Goal: Navigation & Orientation: Find specific page/section

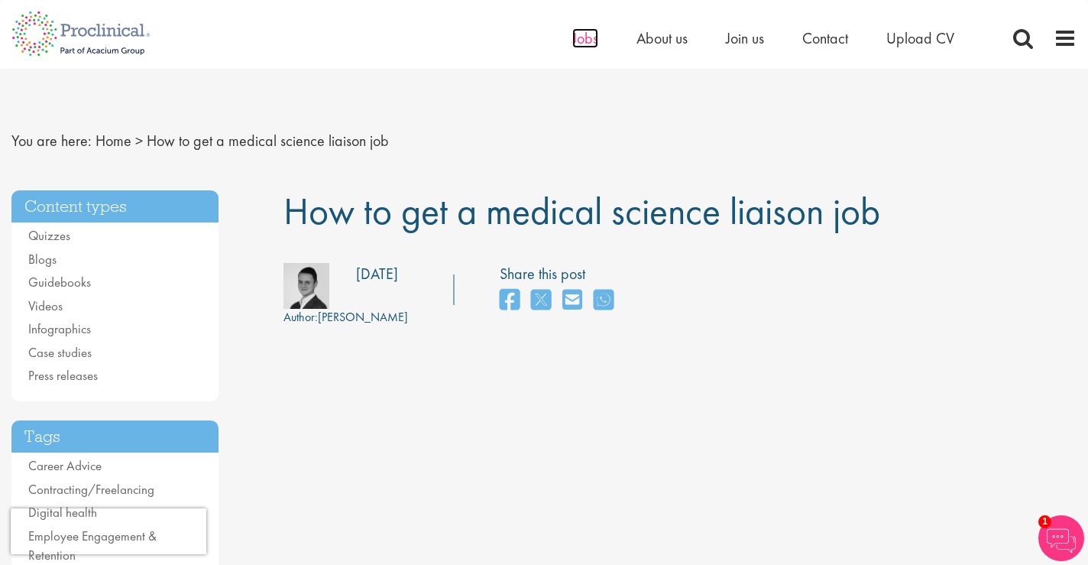
click at [582, 37] on span "Jobs" at bounding box center [585, 38] width 26 height 20
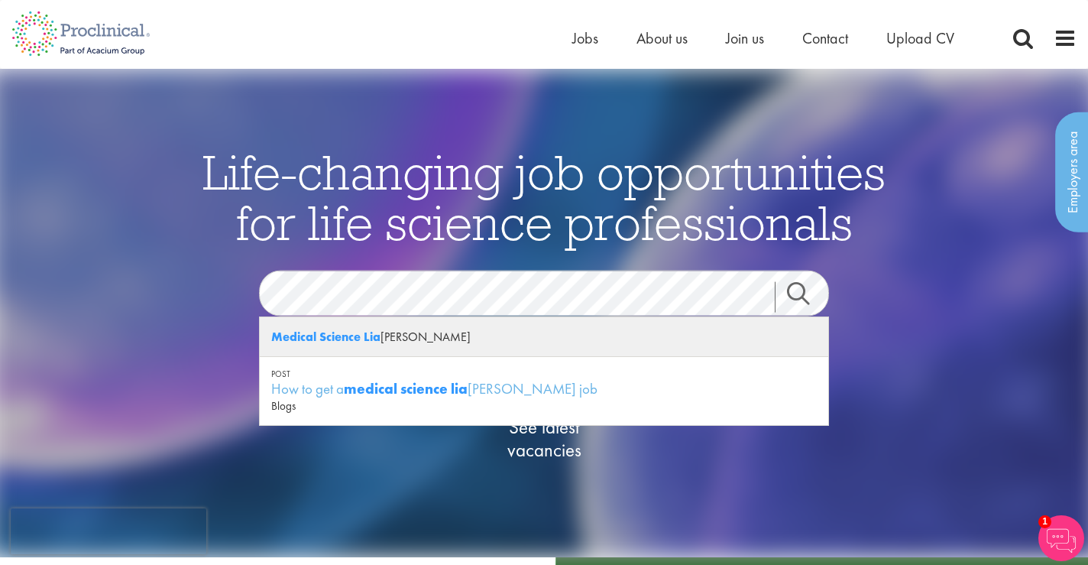
click at [358, 330] on strong "Medical Science Lia" at bounding box center [325, 337] width 109 height 16
